Goal: Find specific page/section: Find specific page/section

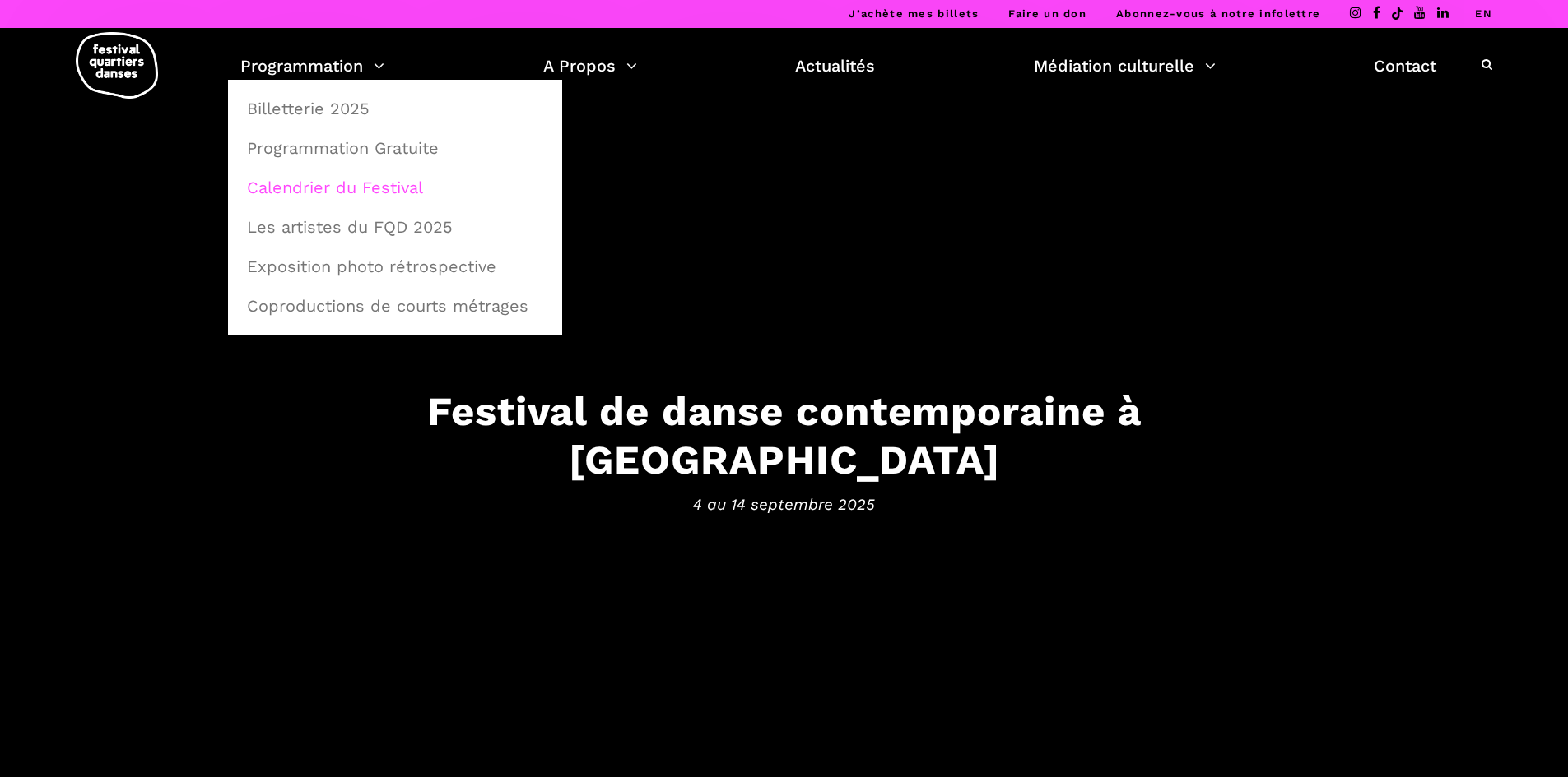
click at [371, 186] on link "Calendrier du Festival" at bounding box center [395, 187] width 316 height 38
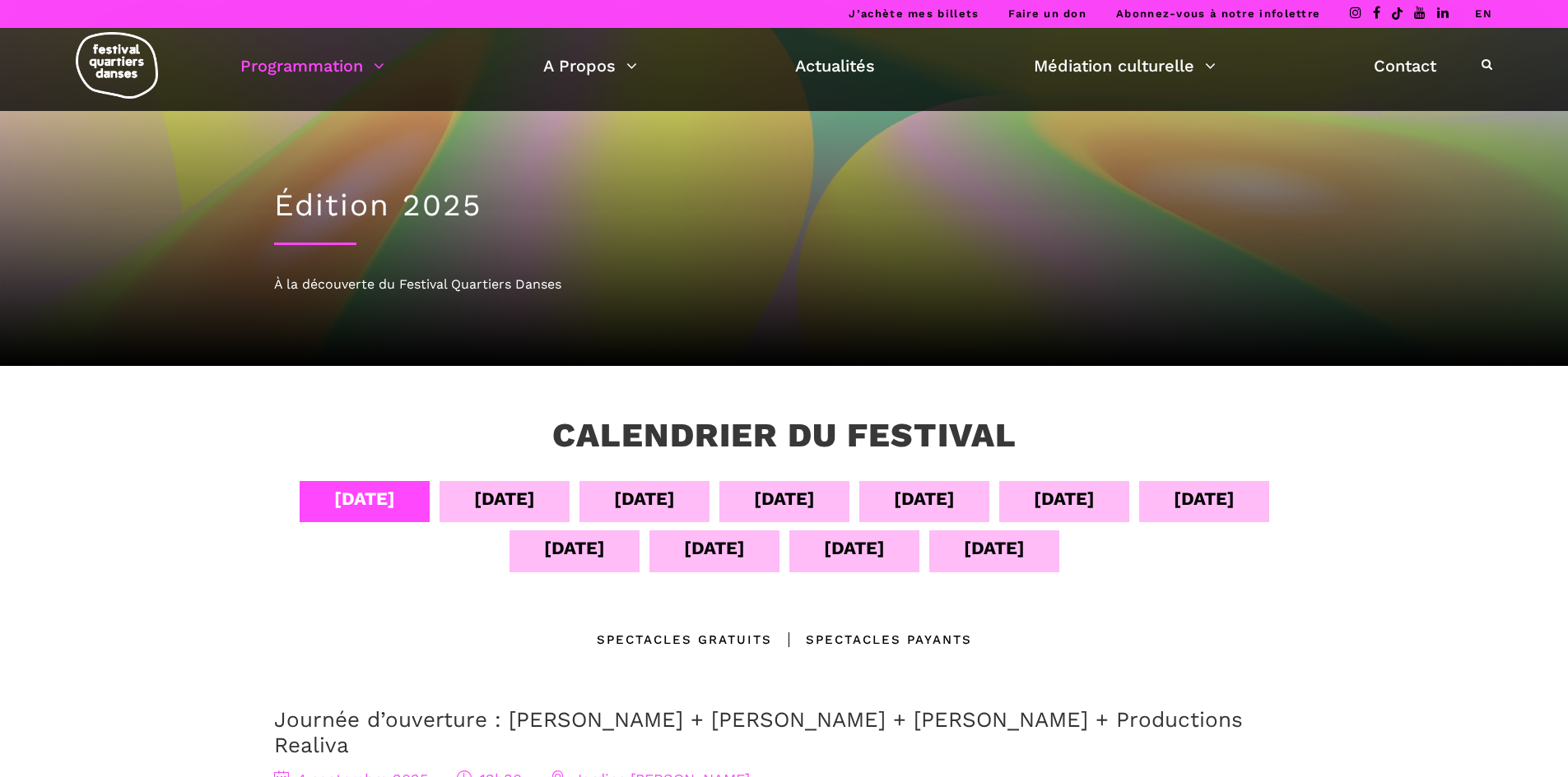
scroll to position [7, 0]
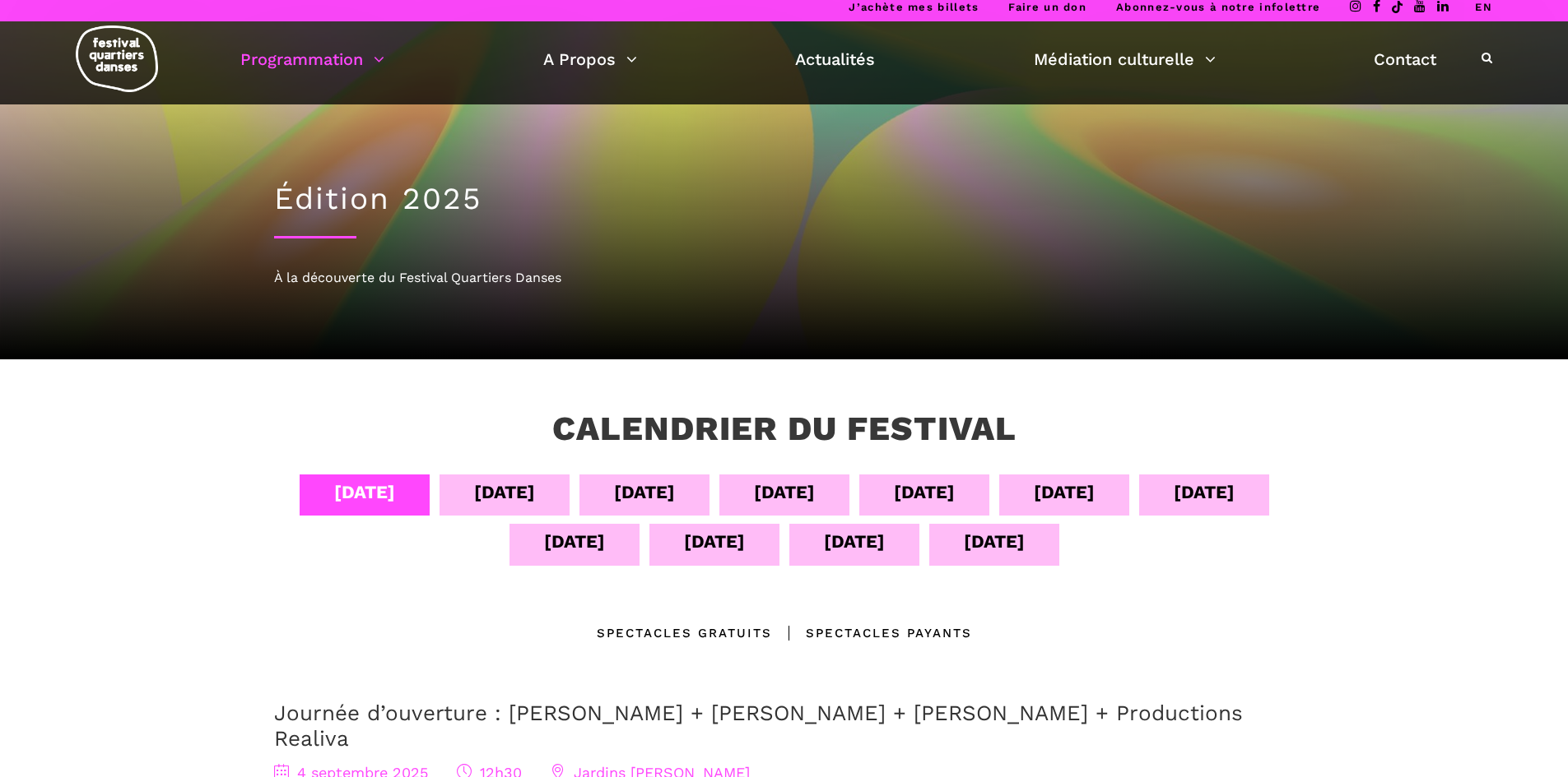
click at [947, 483] on div "[DATE]" at bounding box center [924, 492] width 61 height 28
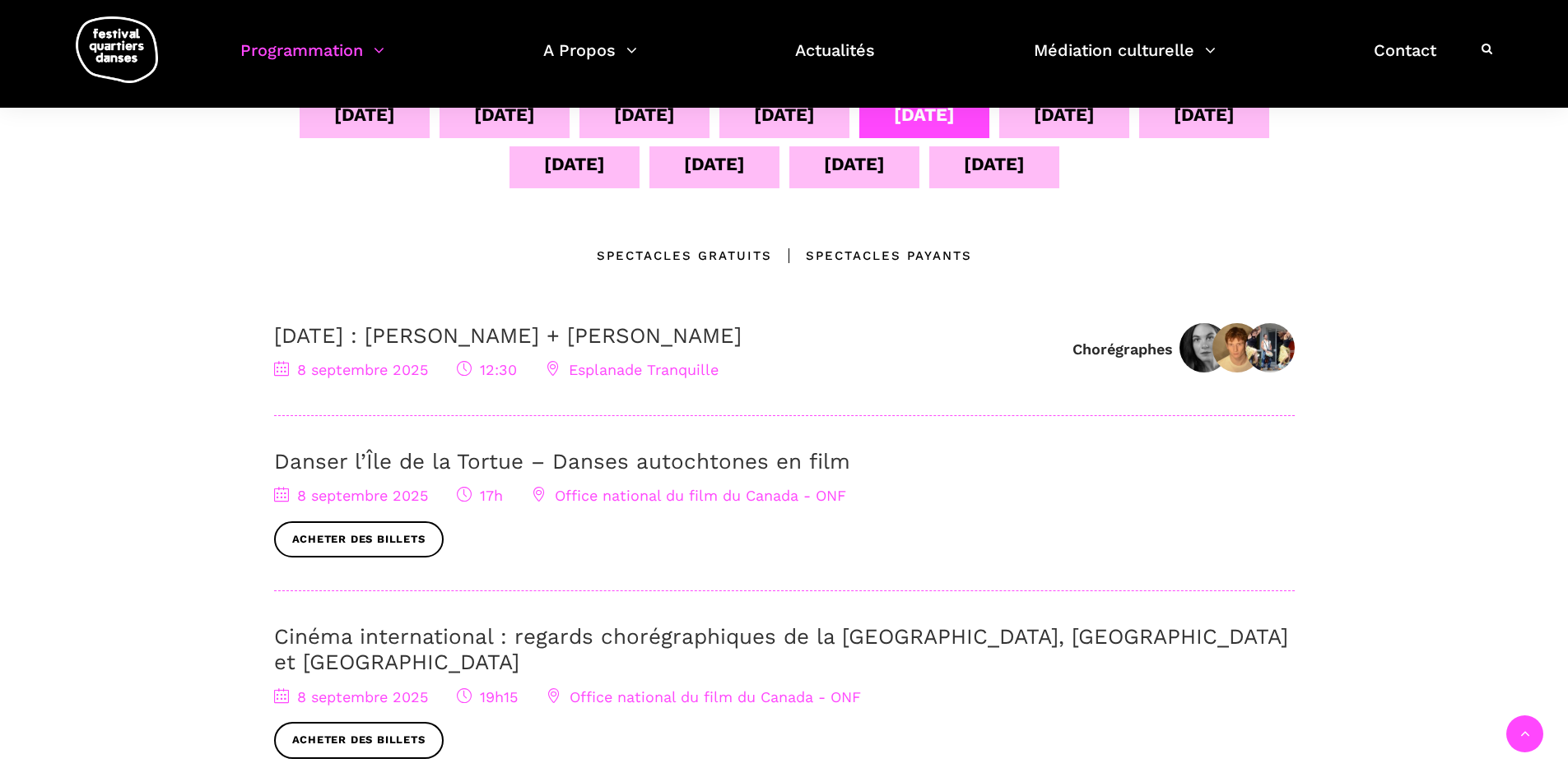
scroll to position [296, 0]
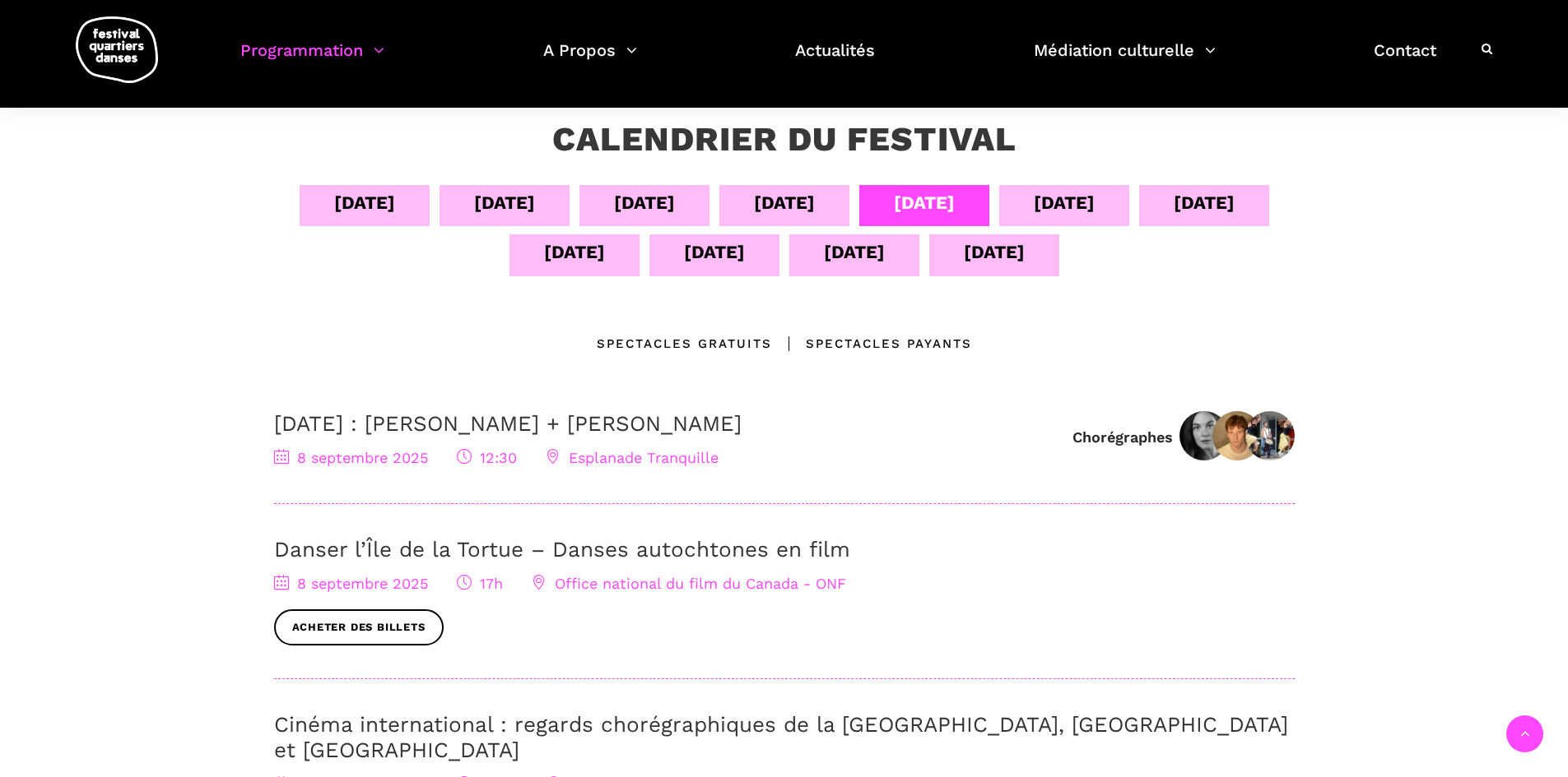
click at [1058, 207] on div "[DATE]" at bounding box center [1064, 203] width 61 height 28
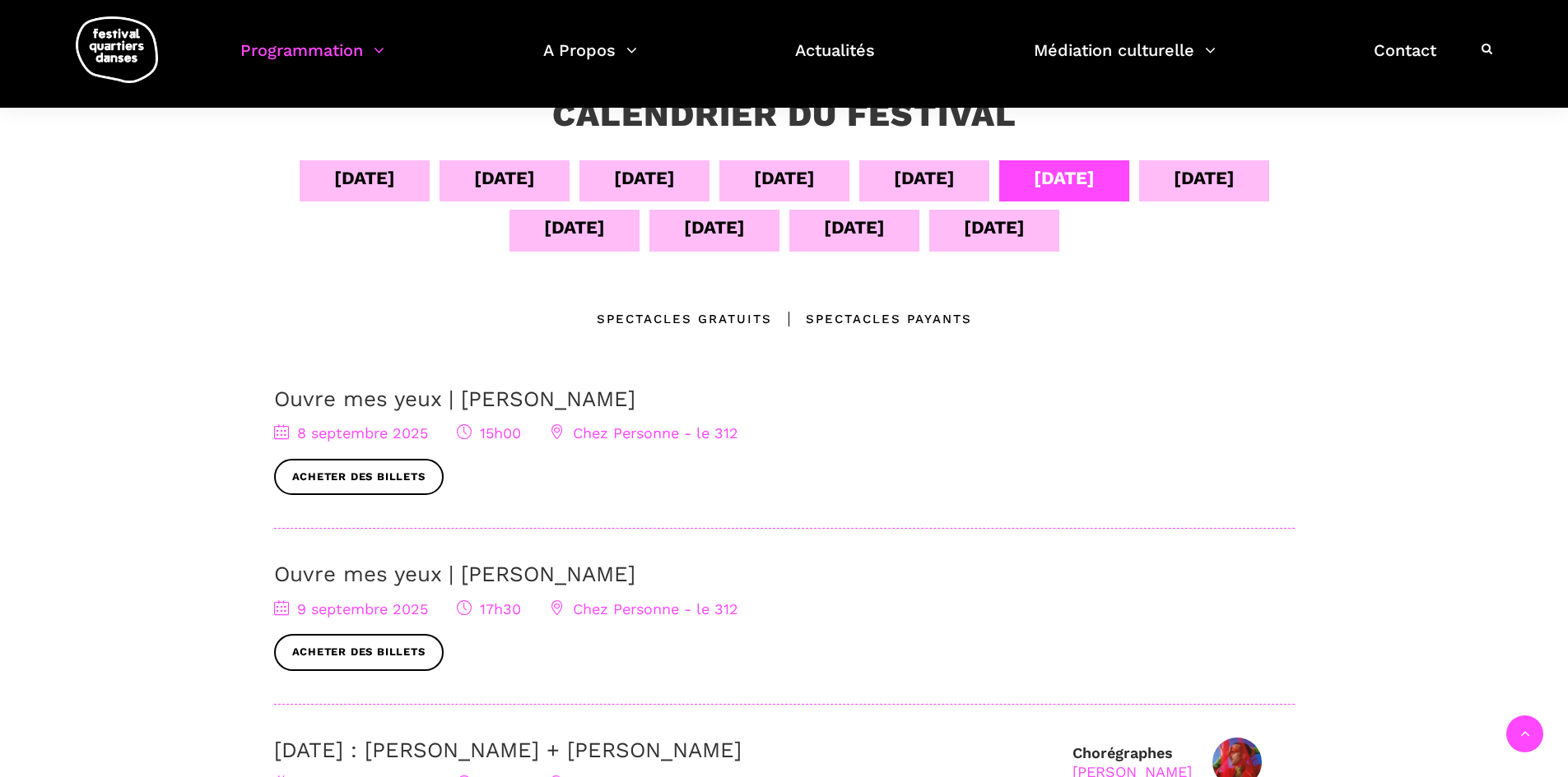
scroll to position [263, 0]
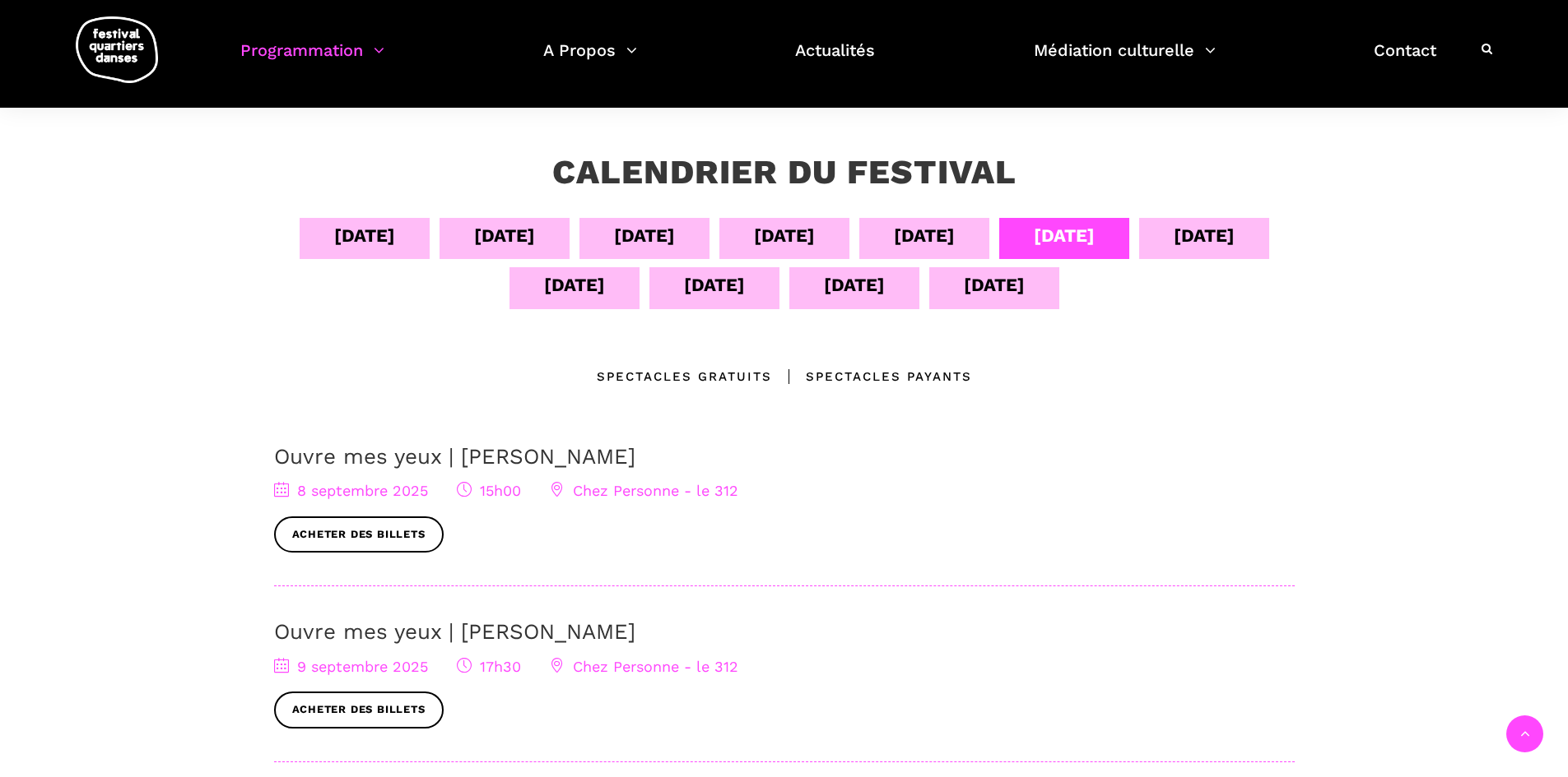
click at [1199, 240] on div "[DATE]" at bounding box center [1204, 235] width 61 height 28
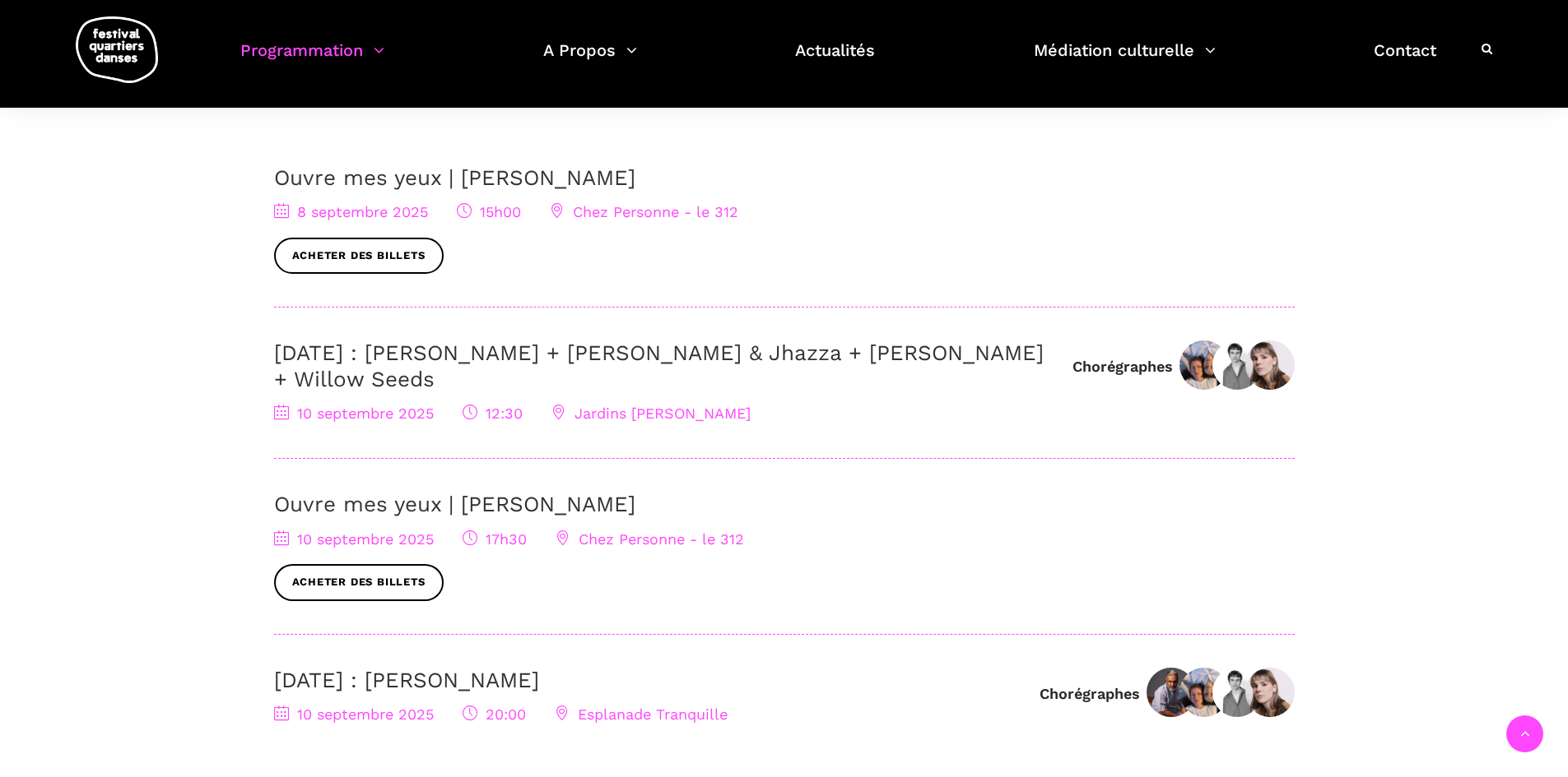
scroll to position [548, 0]
